Goal: Find specific page/section: Locate a particular part of the current website

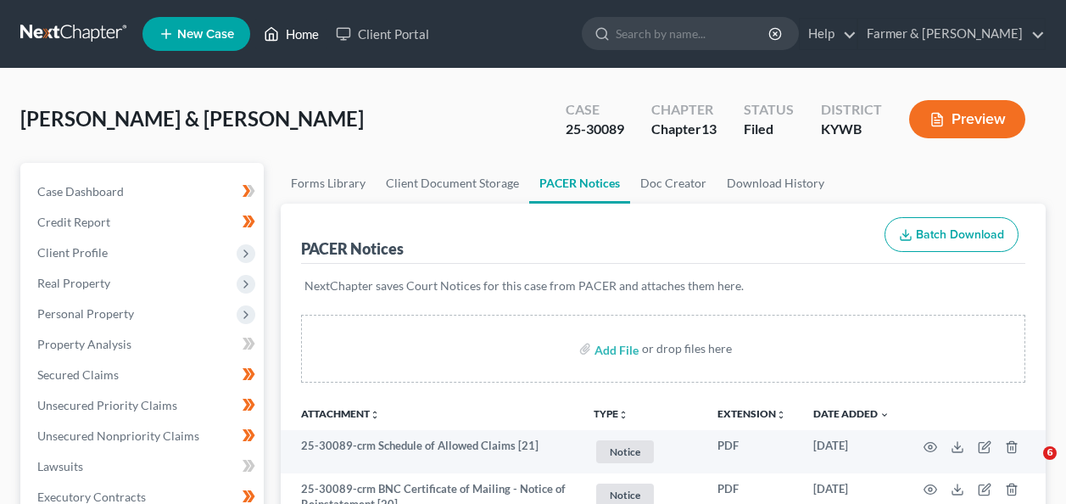
click at [311, 20] on link "Home" at bounding box center [291, 34] width 72 height 31
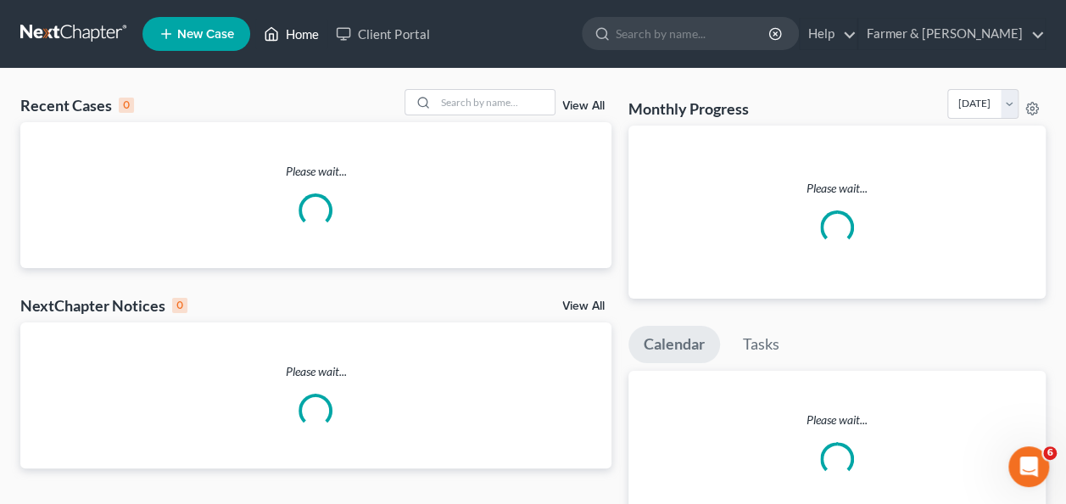
click at [307, 32] on link "Home" at bounding box center [291, 34] width 72 height 31
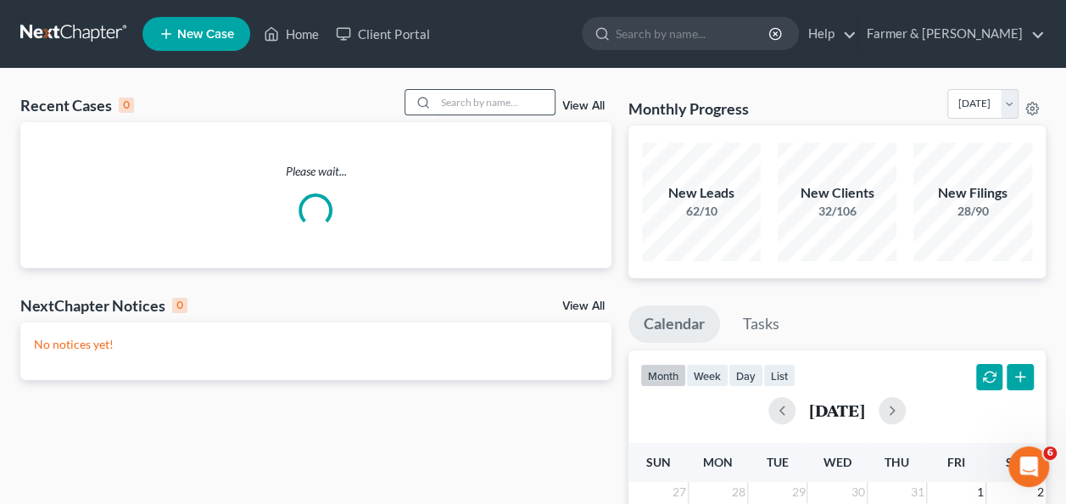
click at [506, 112] on input "search" at bounding box center [495, 102] width 119 height 25
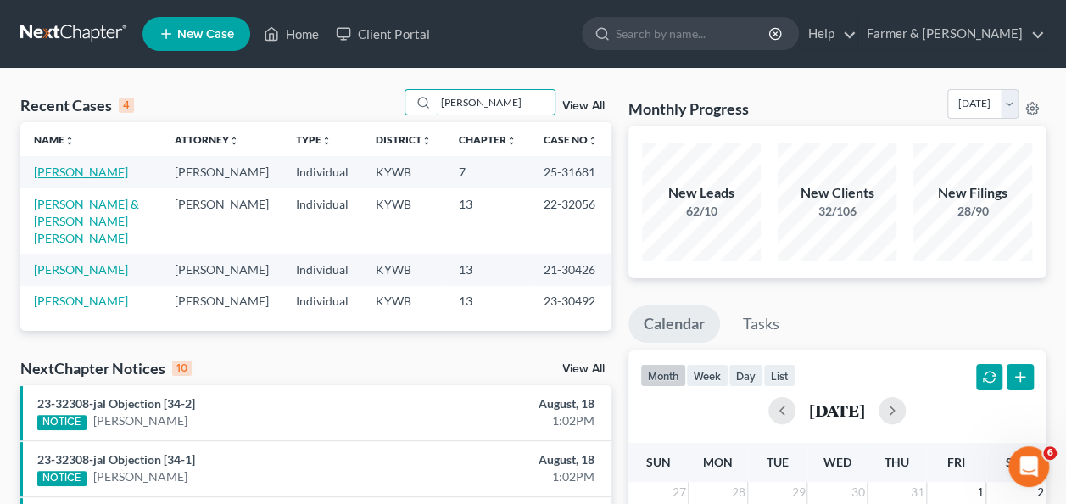
type input "[PERSON_NAME]"
click at [71, 170] on link "[PERSON_NAME]" at bounding box center [81, 172] width 94 height 14
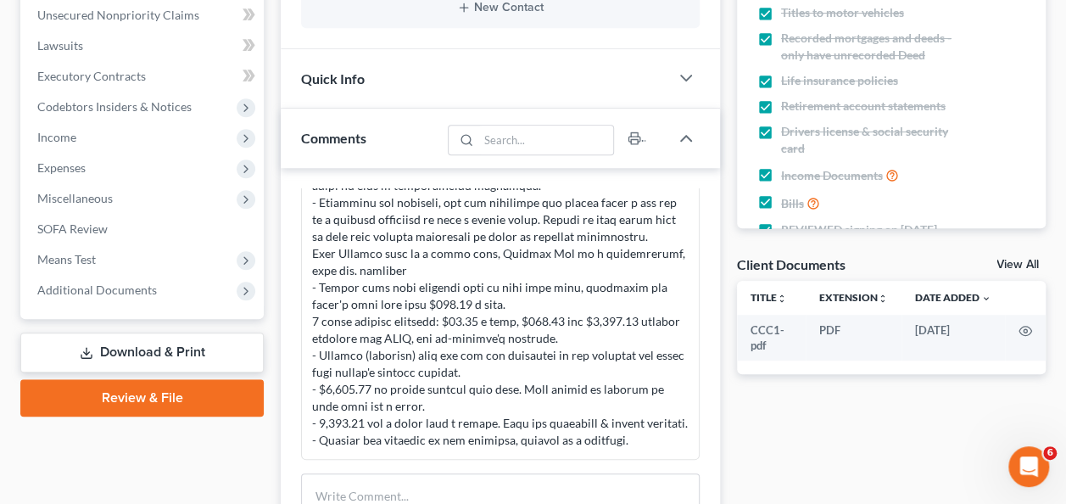
scroll to position [426, 0]
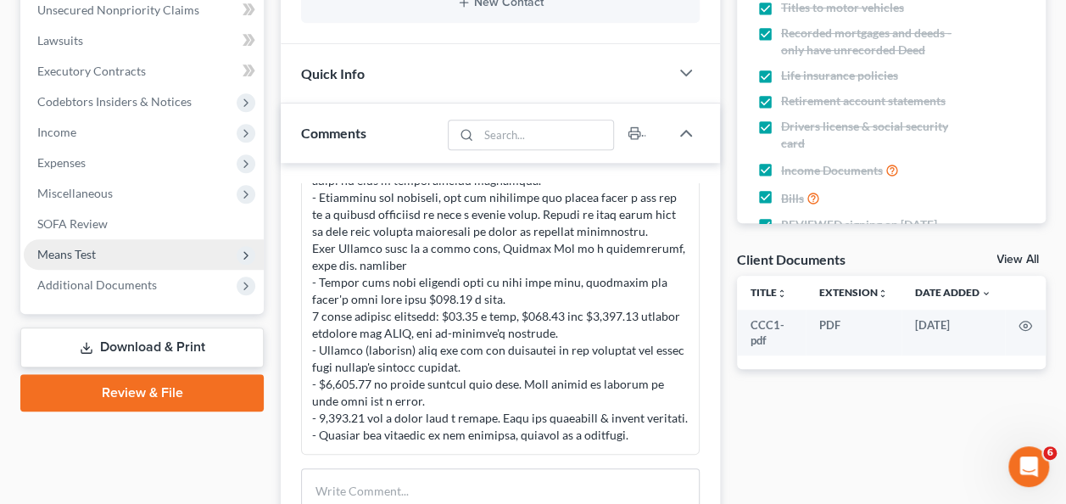
click at [115, 253] on span "Means Test" at bounding box center [144, 254] width 240 height 31
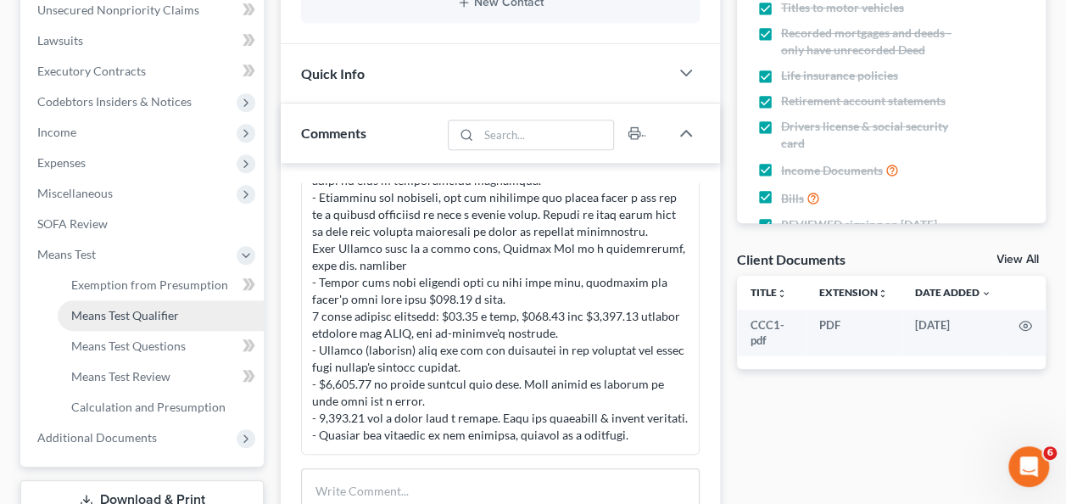
click at [142, 319] on span "Means Test Qualifier" at bounding box center [125, 315] width 108 height 14
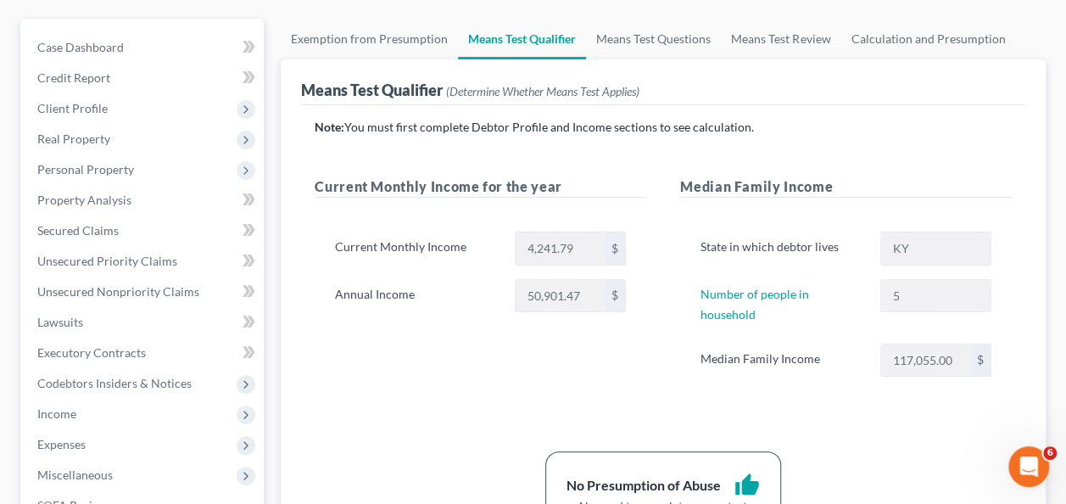
scroll to position [145, 0]
click at [159, 197] on link "Property Analysis" at bounding box center [144, 199] width 240 height 31
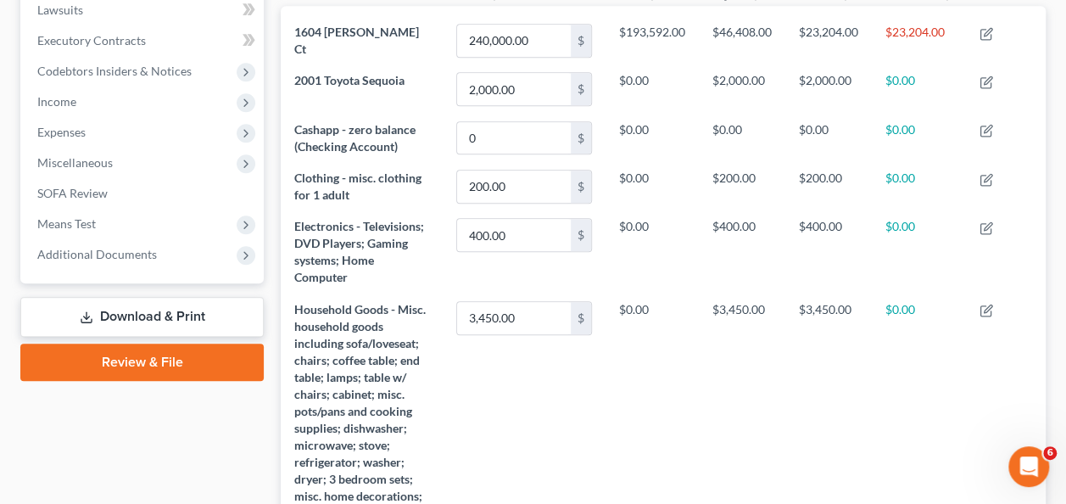
scroll to position [277, 0]
